Goal: Information Seeking & Learning: Learn about a topic

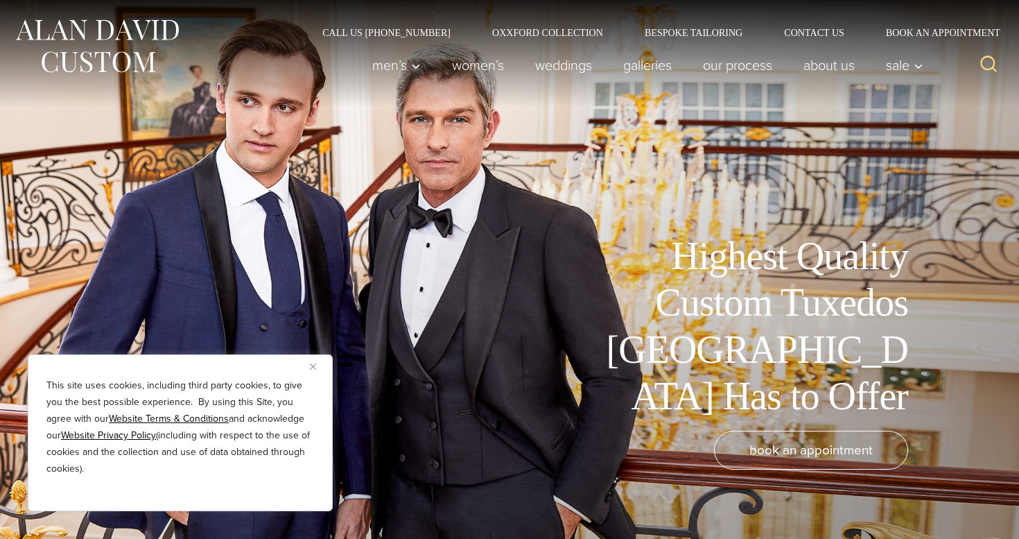
click at [313, 369] on img "Close" at bounding box center [313, 366] width 6 height 6
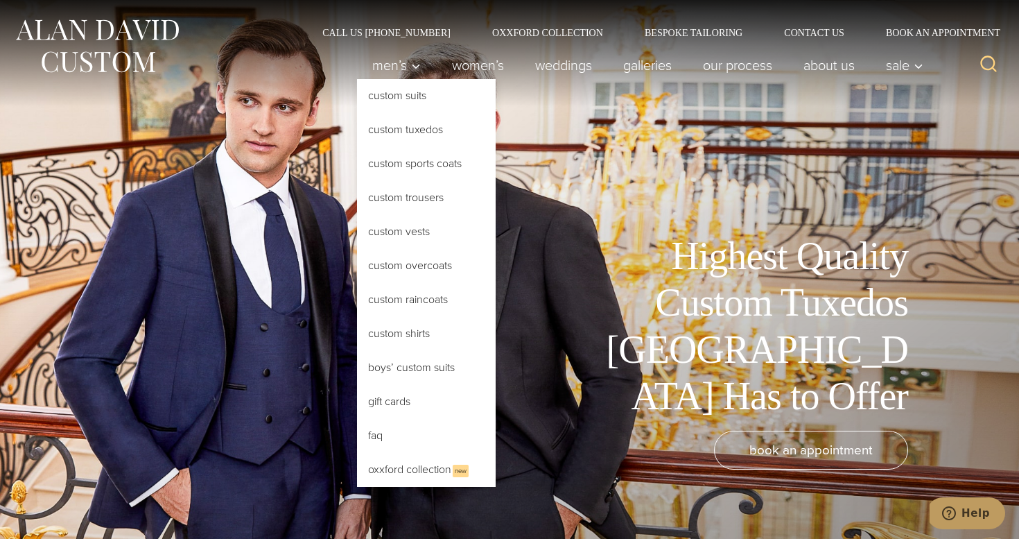
click at [414, 134] on link "Custom Tuxedos" at bounding box center [426, 129] width 139 height 33
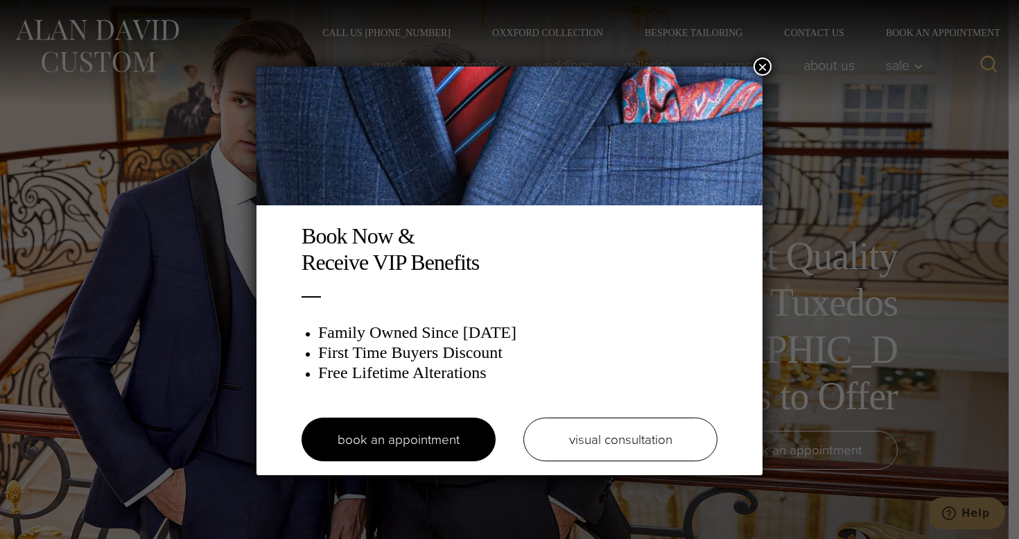
click at [756, 71] on button "×" at bounding box center [762, 67] width 18 height 18
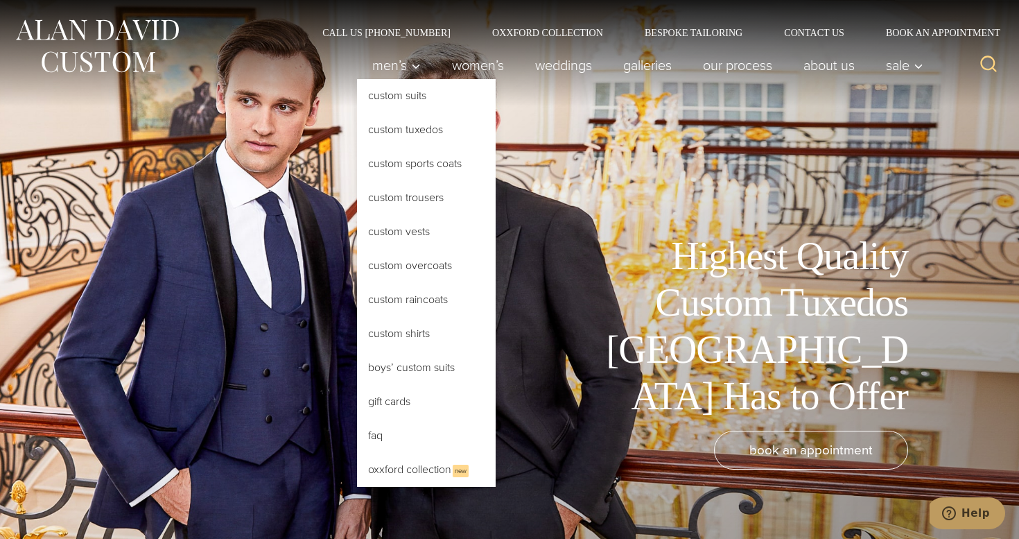
click at [403, 126] on link "Custom Tuxedos" at bounding box center [426, 129] width 139 height 33
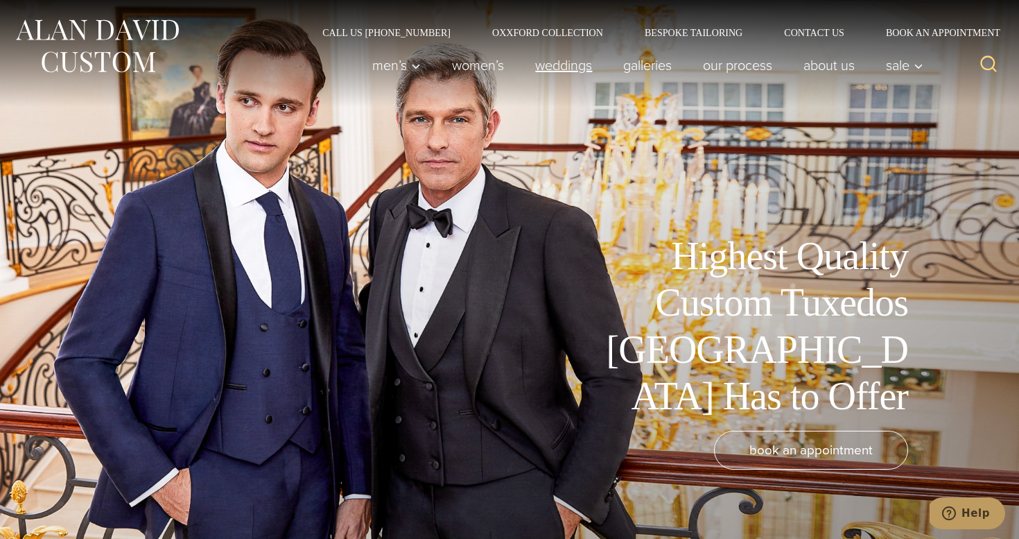
click at [566, 71] on link "weddings" at bounding box center [564, 65] width 88 height 28
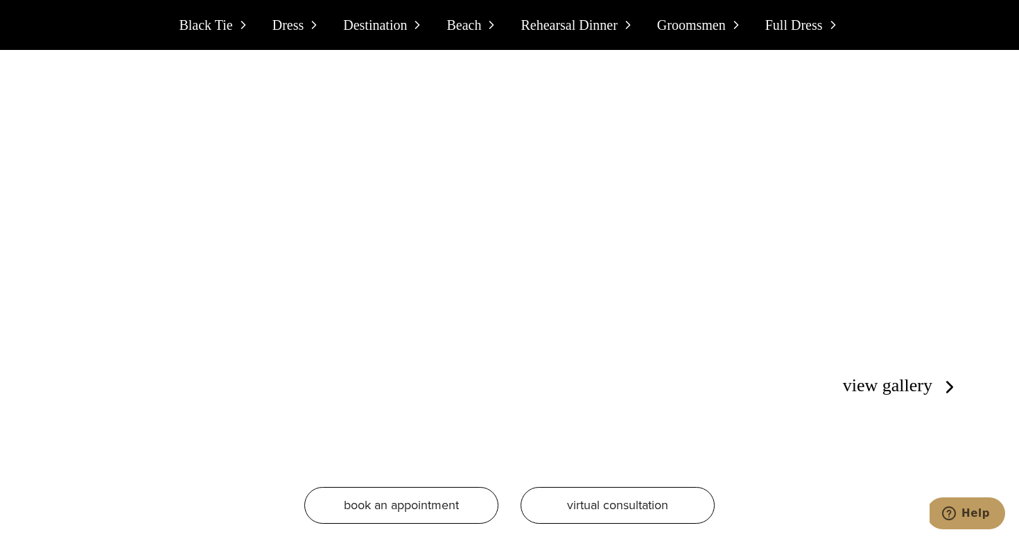
scroll to position [9560, 0]
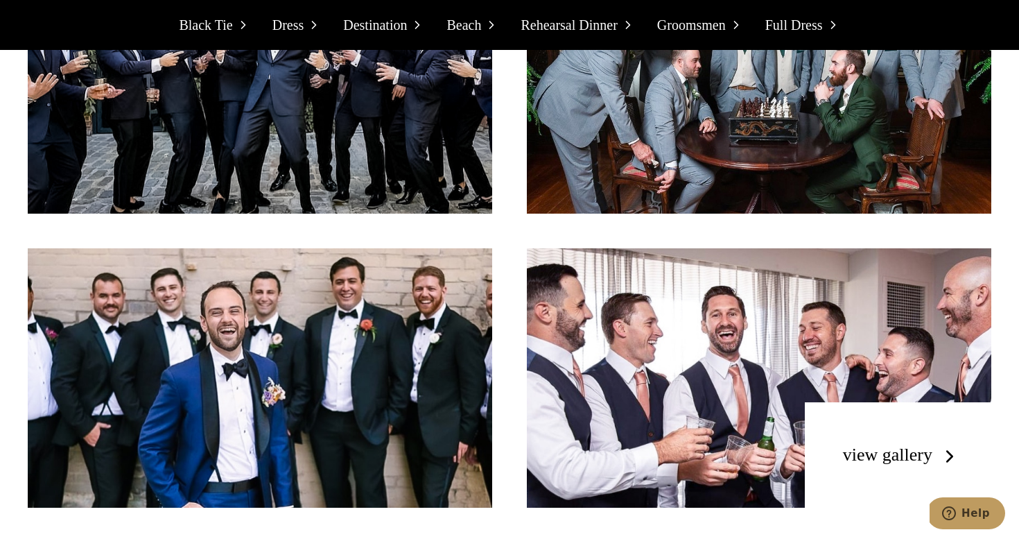
click at [891, 444] on link "view gallery" at bounding box center [901, 454] width 117 height 20
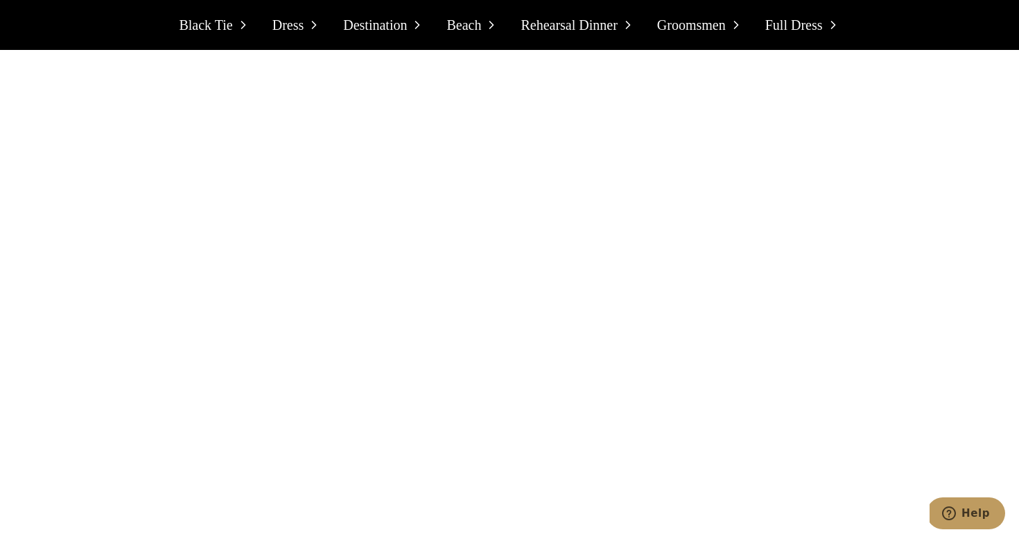
scroll to position [5189, 0]
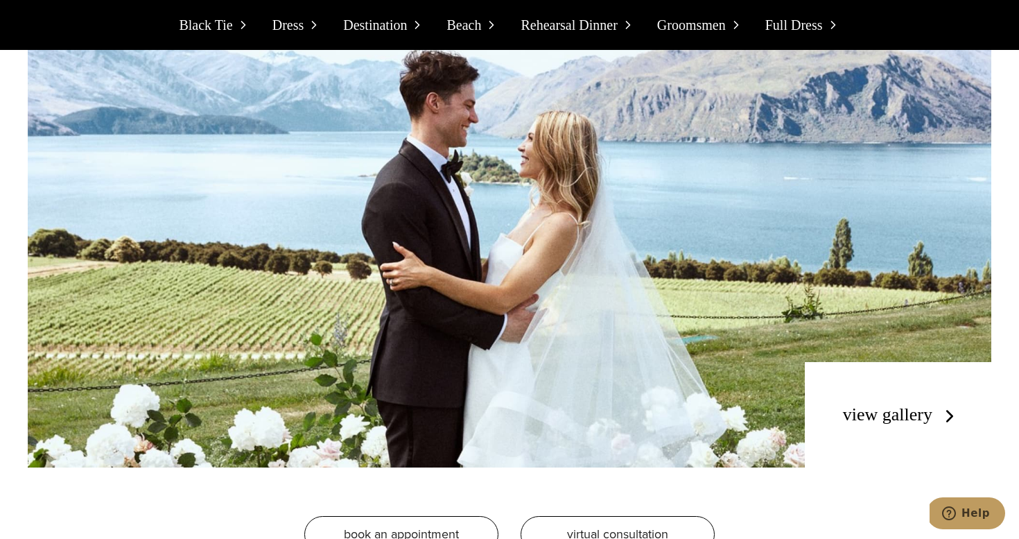
click at [924, 404] on link "view gallery" at bounding box center [901, 414] width 117 height 20
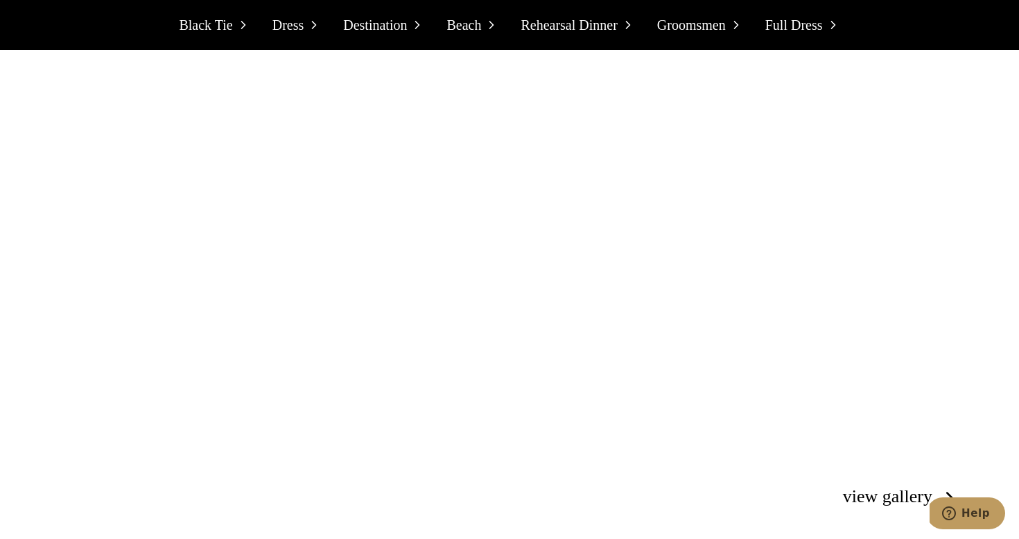
scroll to position [2302, 0]
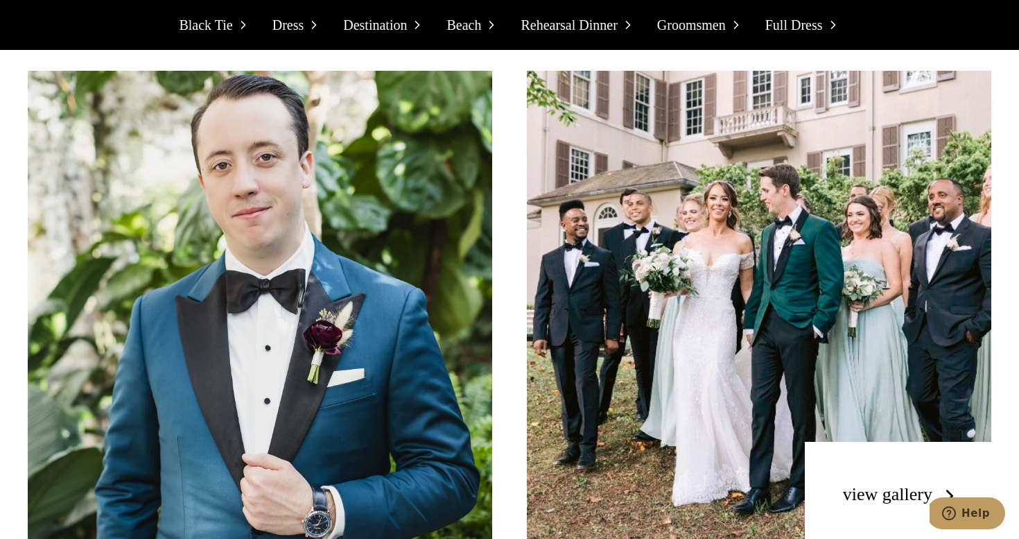
click at [878, 484] on link "view gallery" at bounding box center [901, 494] width 117 height 20
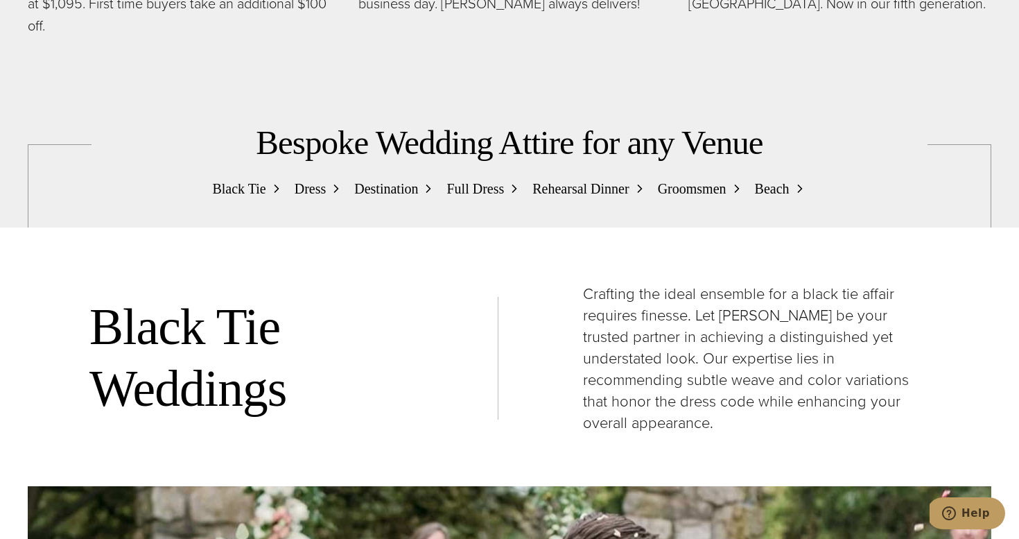
scroll to position [1338, 0]
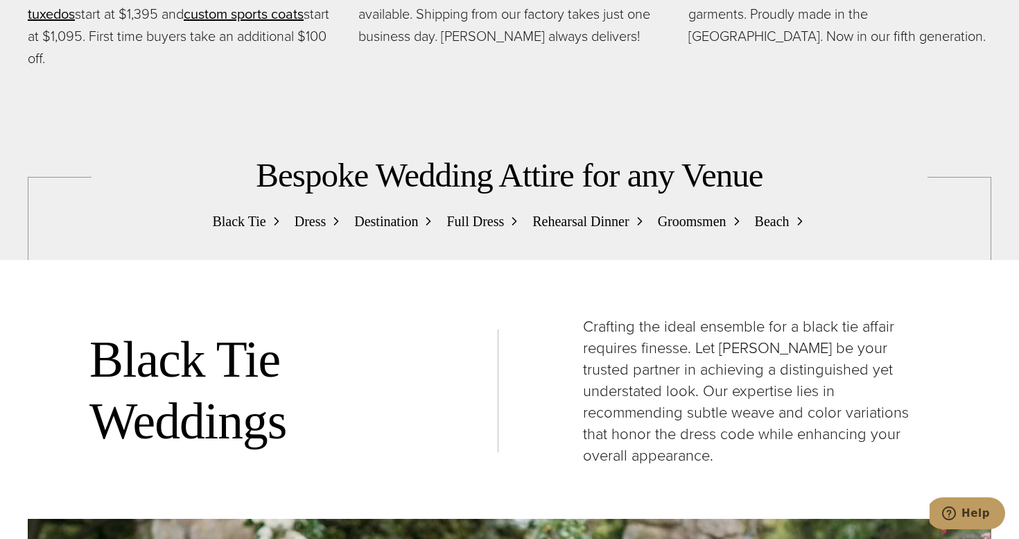
click at [700, 222] on span "Groomsmen" at bounding box center [692, 221] width 69 height 22
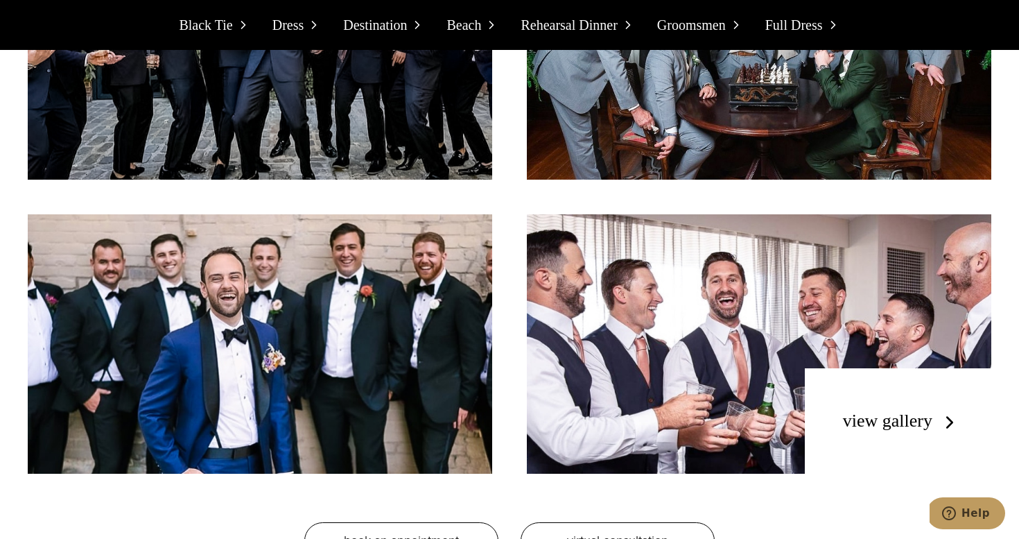
scroll to position [9621, 0]
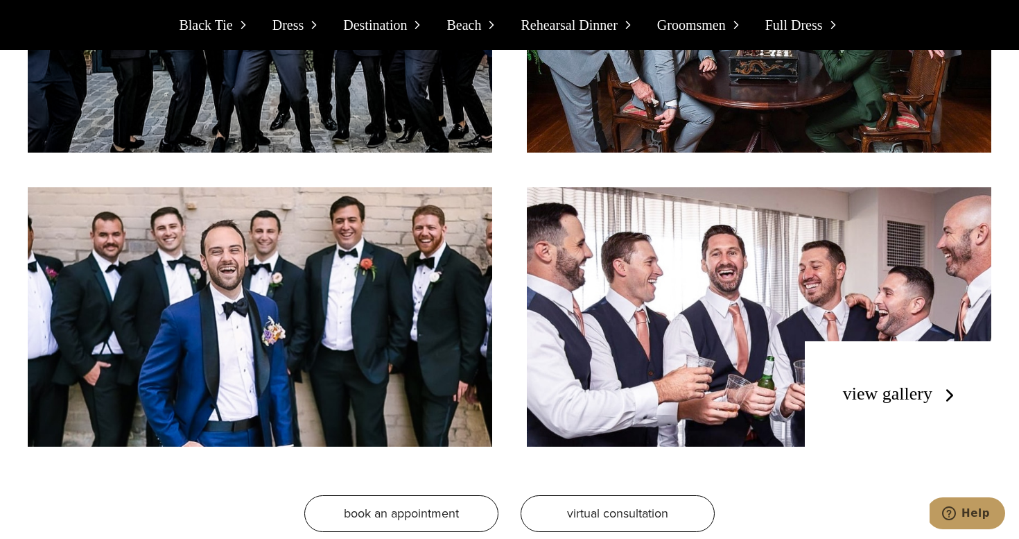
click at [900, 383] on link "view gallery" at bounding box center [901, 393] width 117 height 20
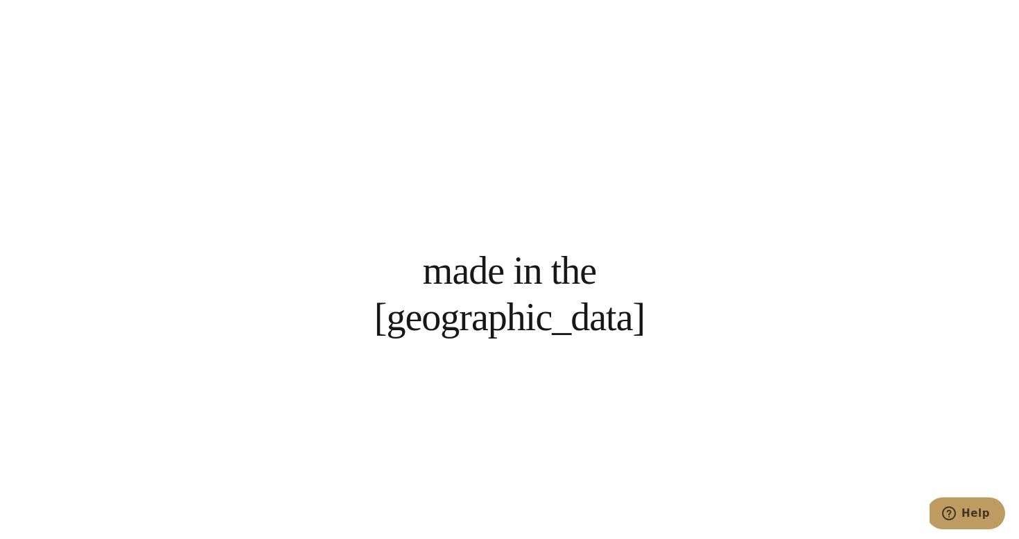
scroll to position [991, 0]
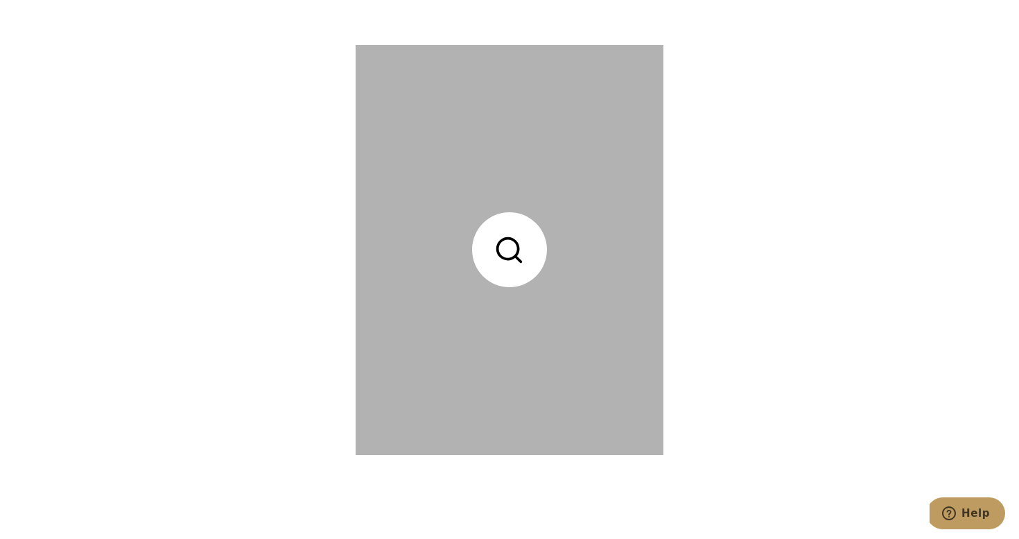
scroll to position [4734, 0]
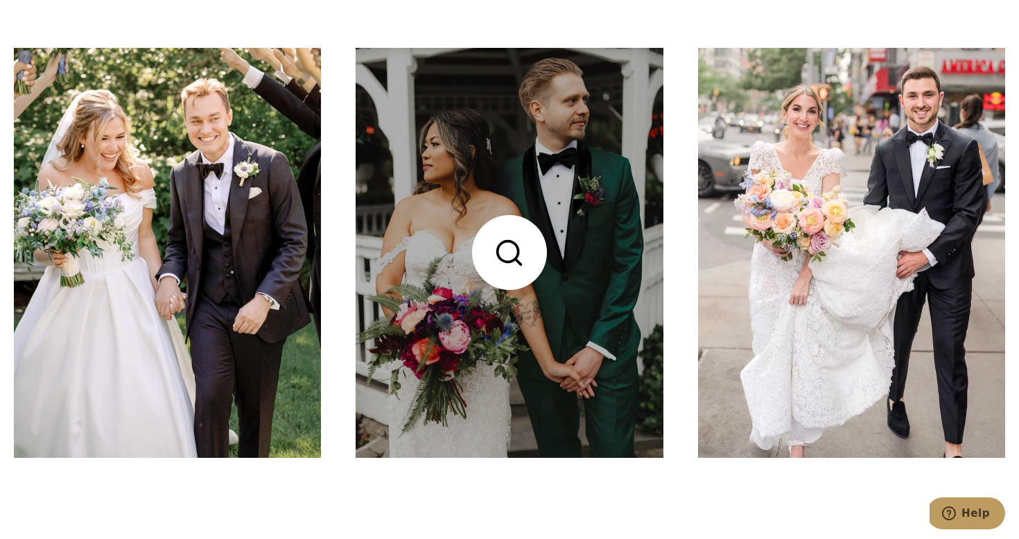
click at [518, 251] on link at bounding box center [509, 253] width 307 height 410
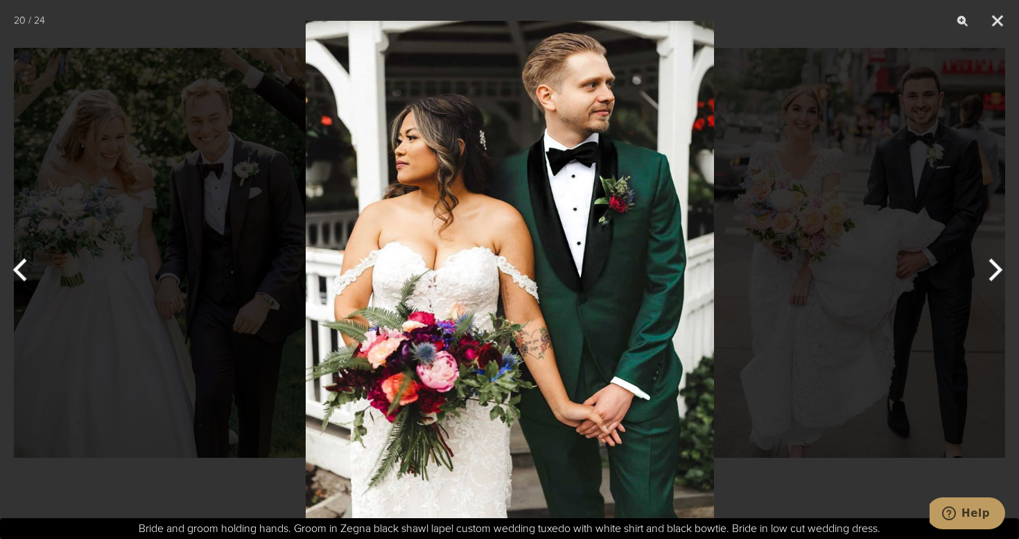
click at [776, 347] on div at bounding box center [509, 269] width 1019 height 539
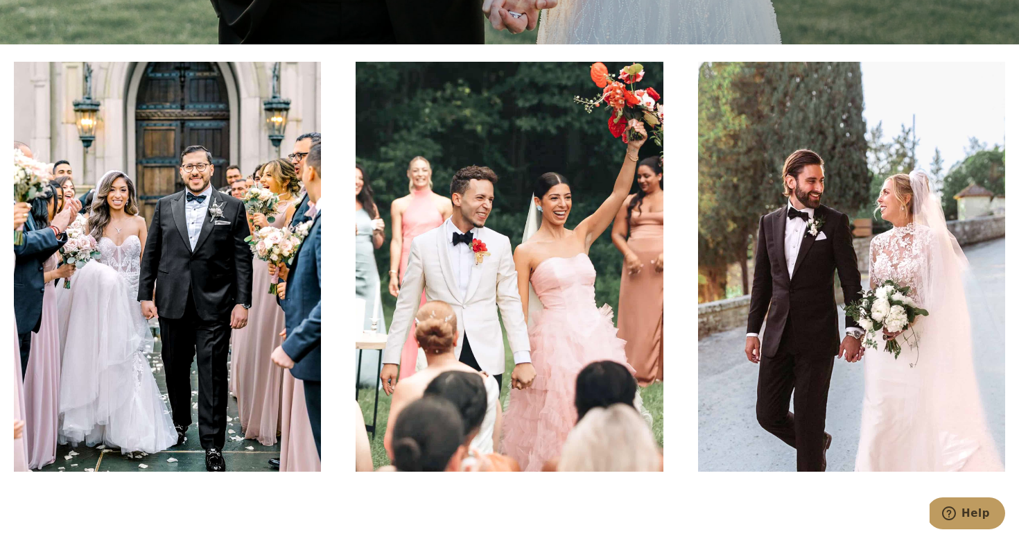
scroll to position [464, 0]
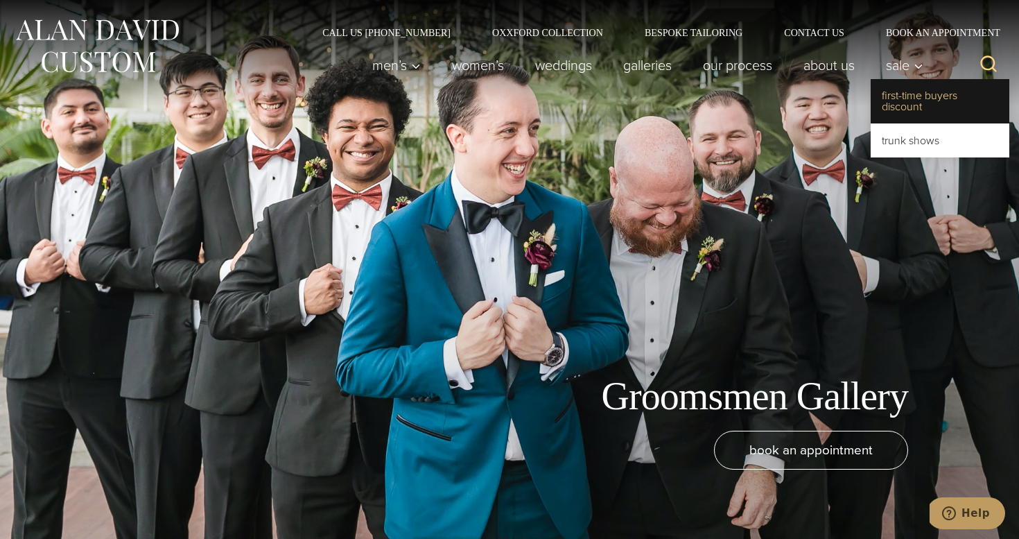
click at [909, 107] on link "First-Time Buyers Discount" at bounding box center [940, 101] width 139 height 44
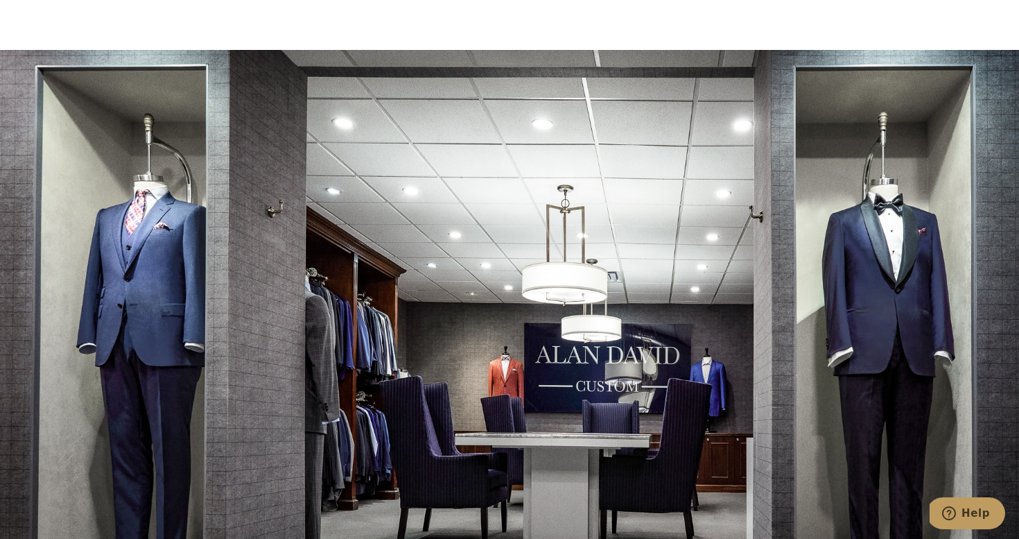
scroll to position [2402, 0]
